Goal: Check status: Check status

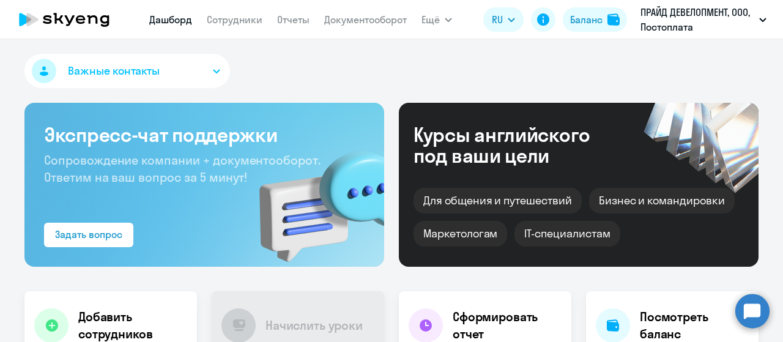
select select "30"
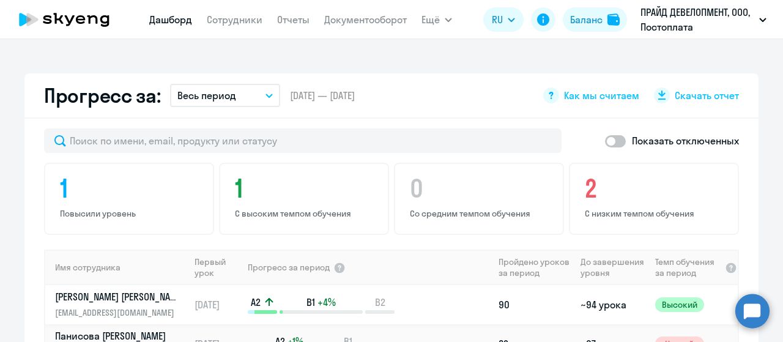
scroll to position [856, 0]
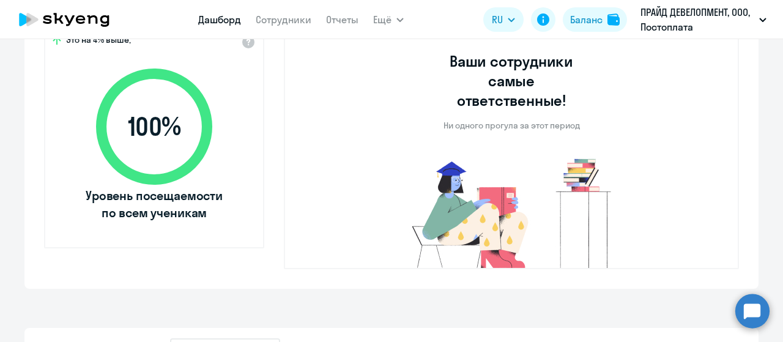
select select "30"
